Goal: Check status

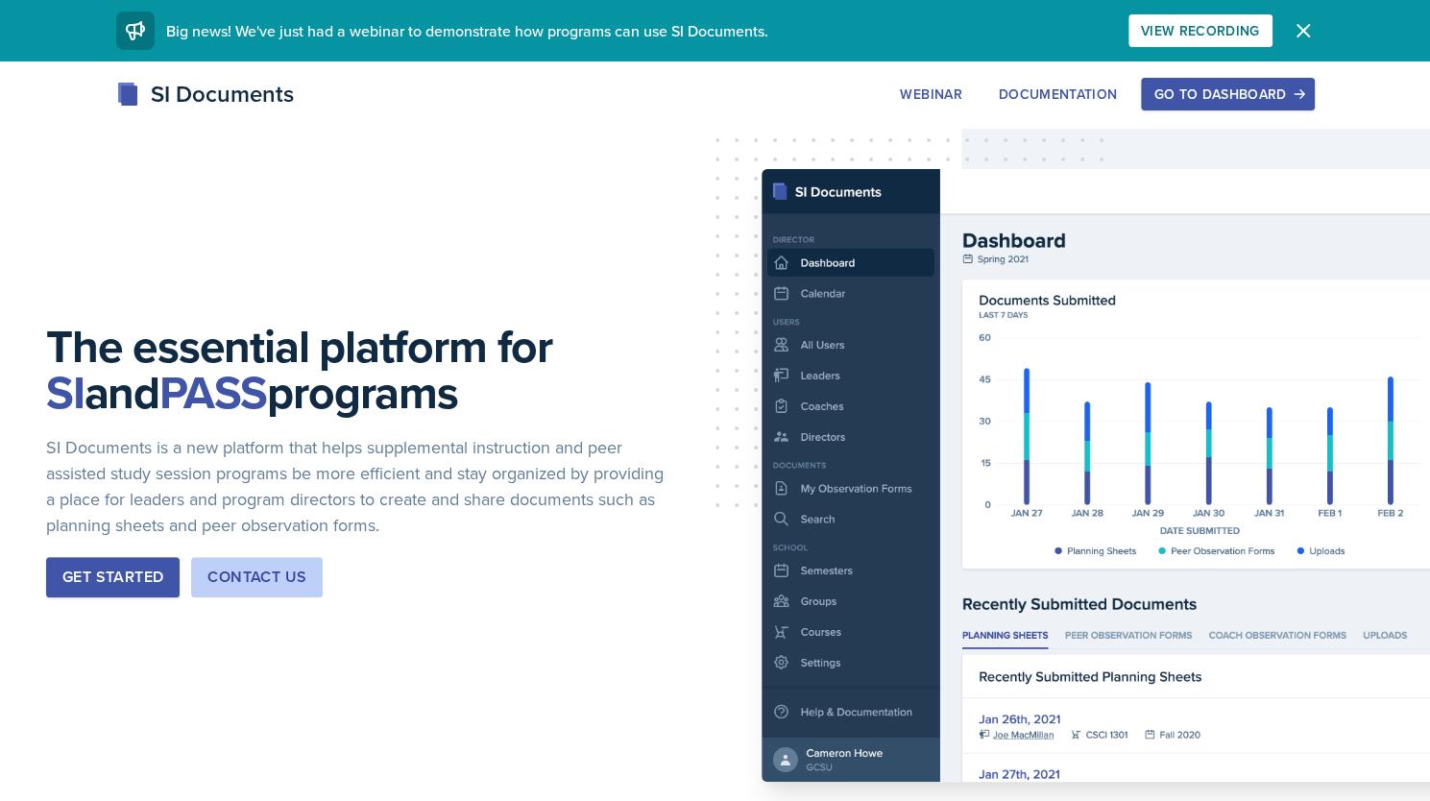
click at [1180, 86] on div "Go to Dashboard" at bounding box center [1228, 93] width 148 height 15
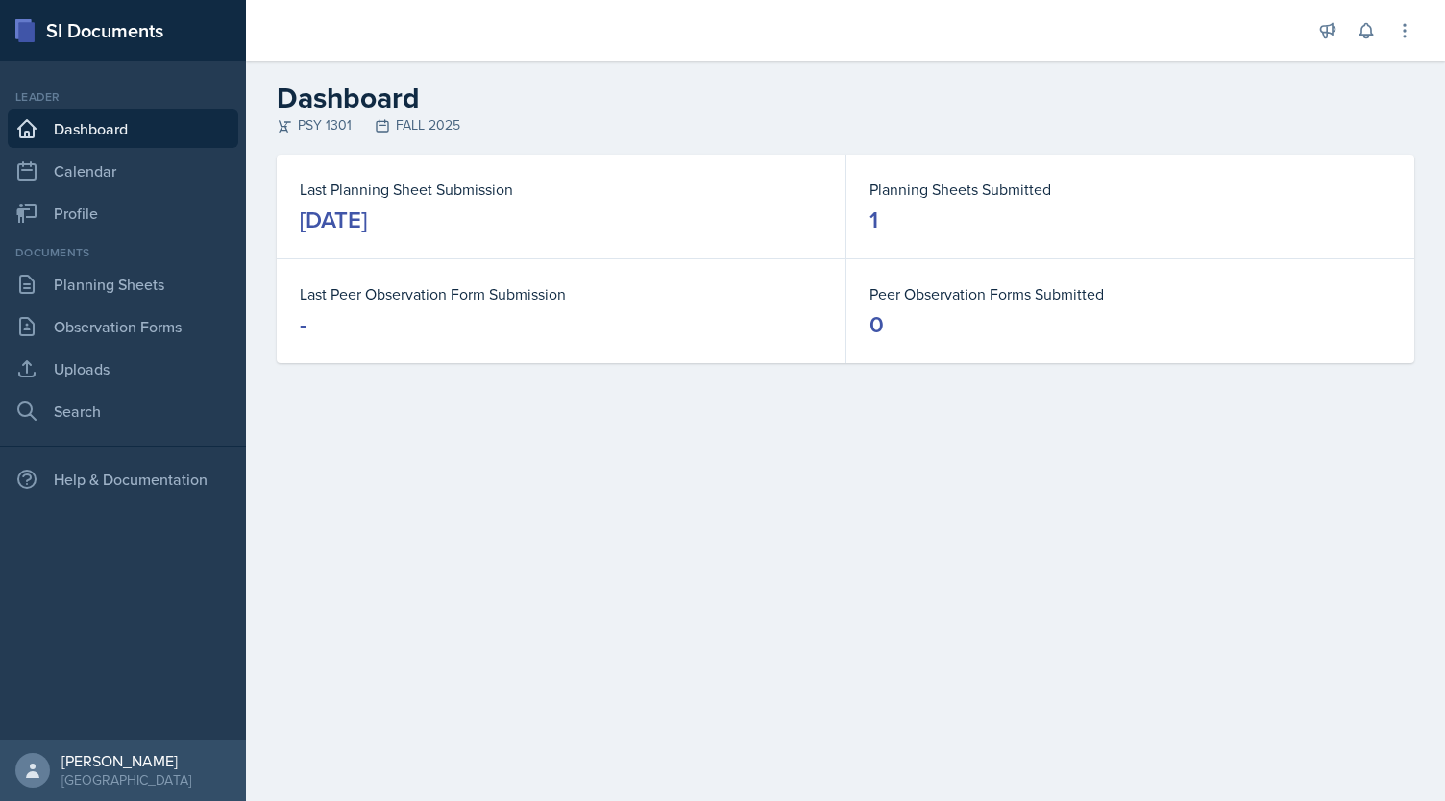
click at [367, 224] on div "[DATE]" at bounding box center [333, 220] width 67 height 31
click at [107, 285] on link "Planning Sheets" at bounding box center [123, 284] width 231 height 38
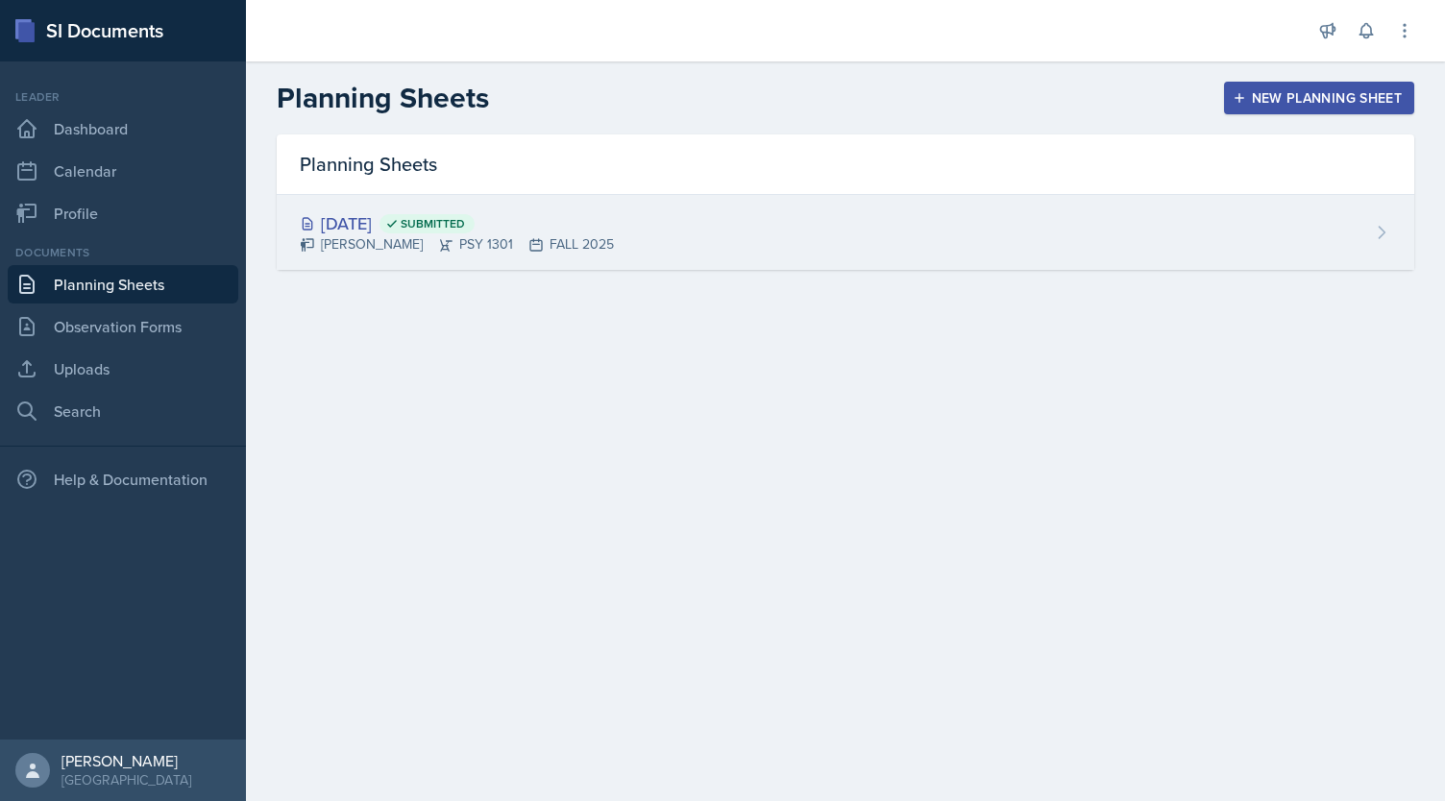
click at [380, 228] on div "[DATE] Submitted" at bounding box center [457, 223] width 314 height 26
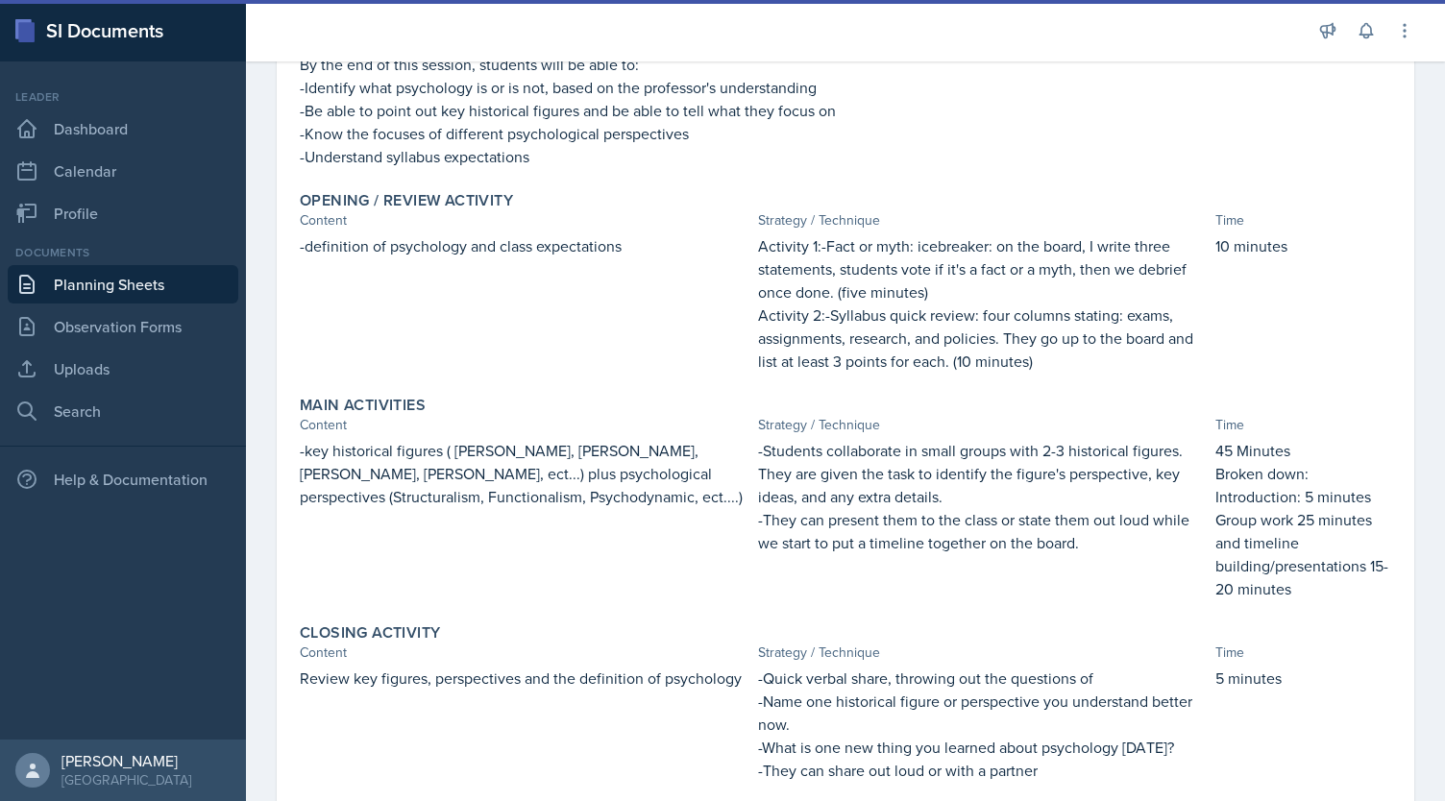
scroll to position [246, 0]
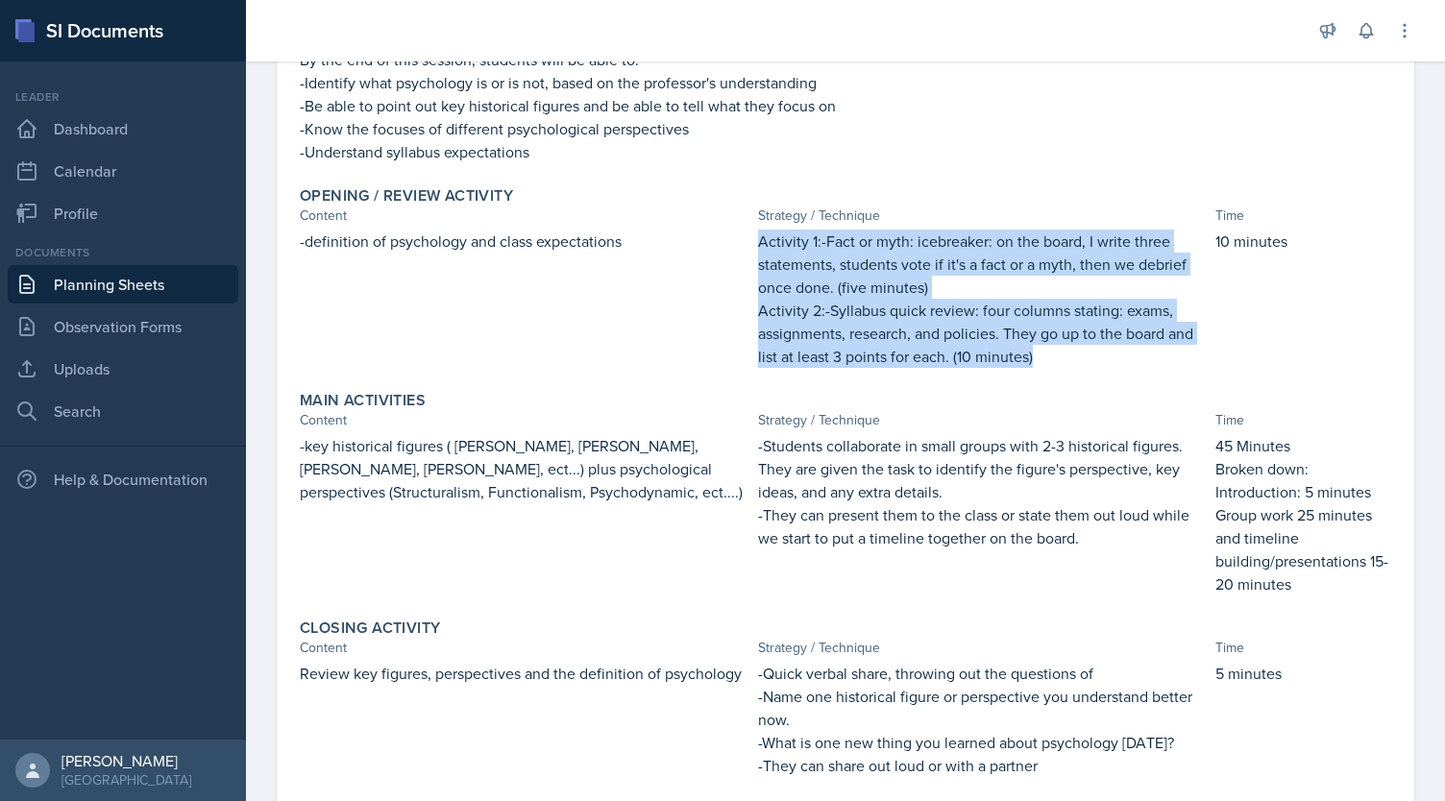
drag, startPoint x: 745, startPoint y: 240, endPoint x: 1062, endPoint y: 355, distance: 337.3
click at [1062, 355] on div "-definition of psychology and class expectations Activity 1:-Fact or myth: iceb…" at bounding box center [845, 299] width 1091 height 138
copy div "Activity 1:-Fact or myth: icebreaker: on the board, I write three statements, s…"
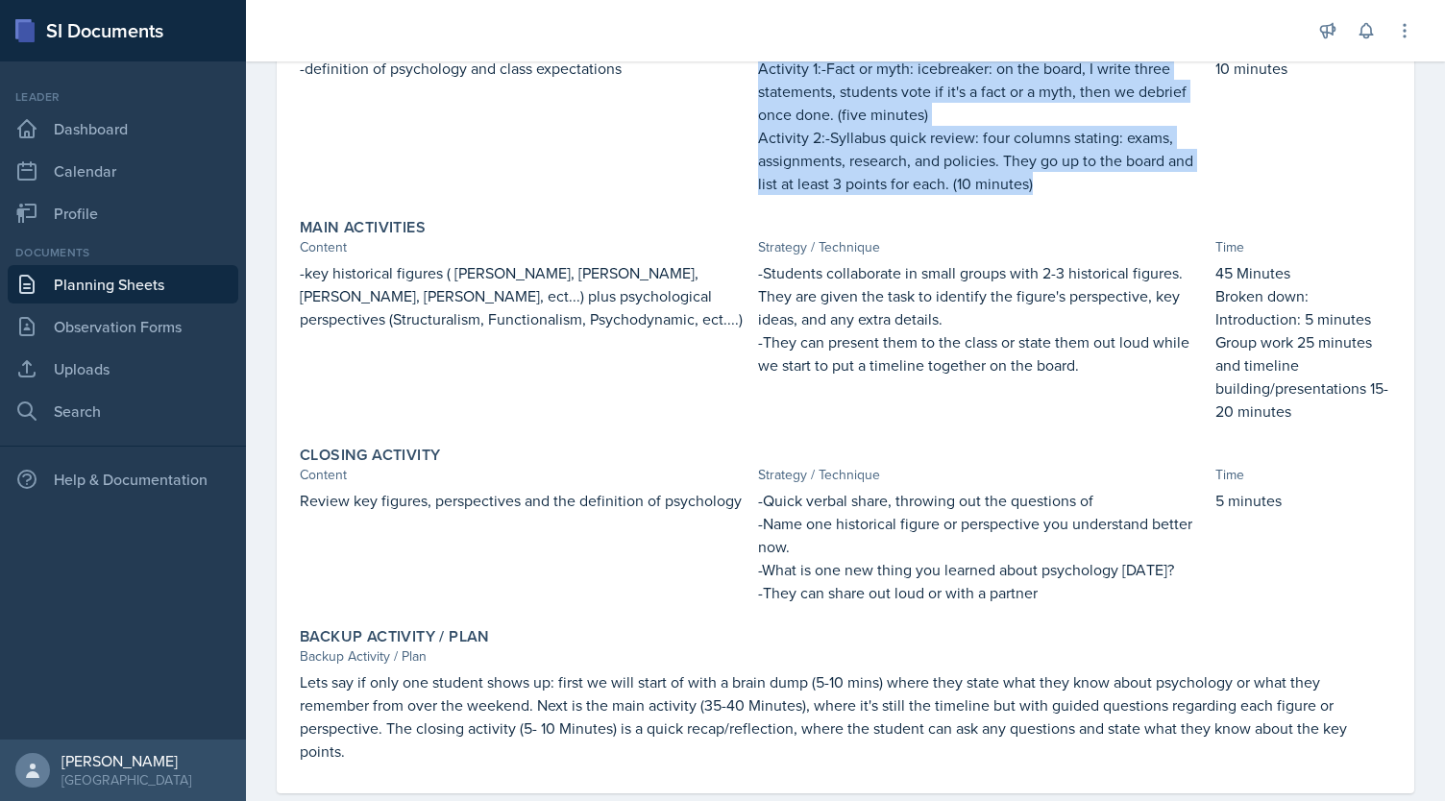
scroll to position [457, 0]
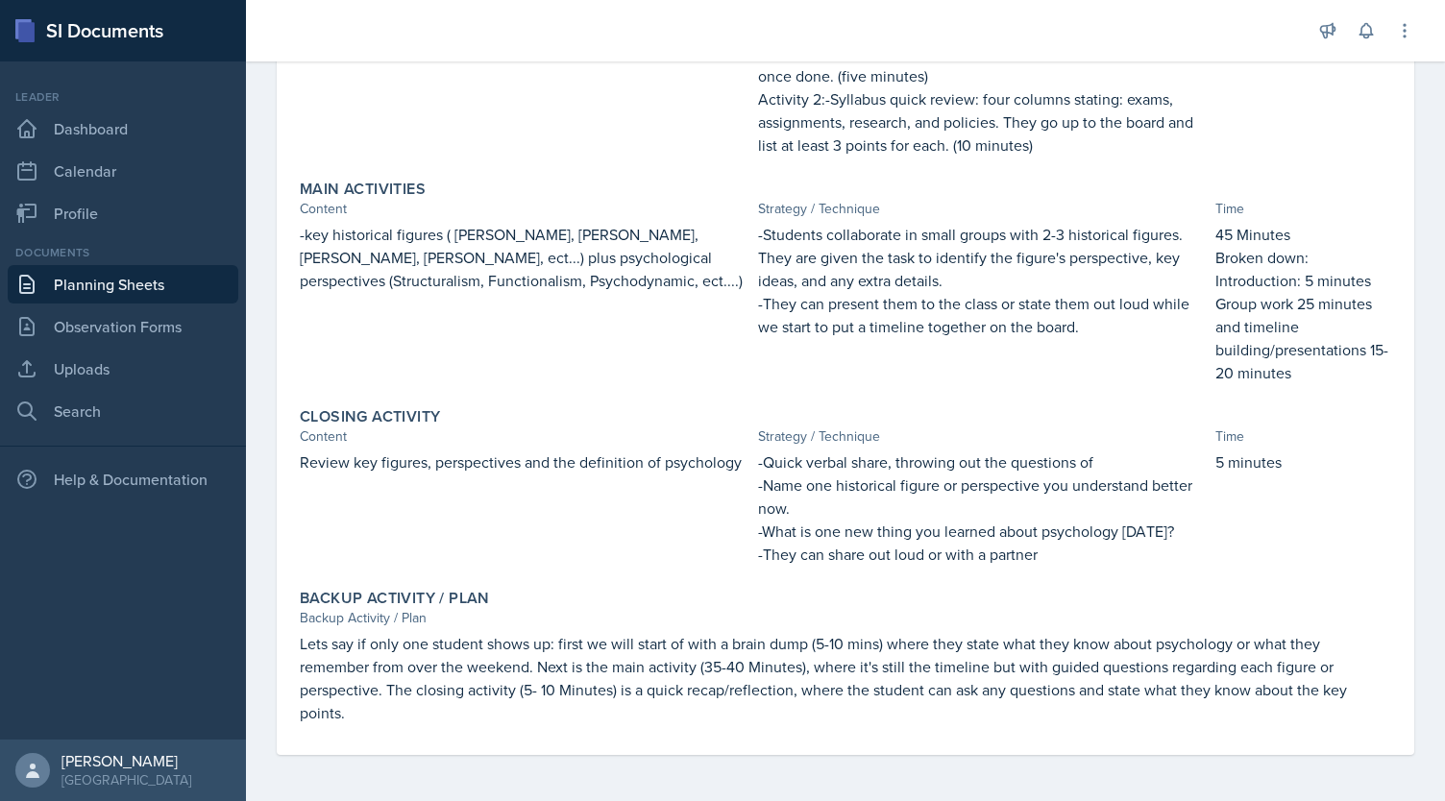
click at [638, 298] on div "-key historical figures ( [PERSON_NAME], [PERSON_NAME], [PERSON_NAME], [PERSON_…" at bounding box center [525, 303] width 451 height 161
